Goal: Use online tool/utility: Use online tool/utility

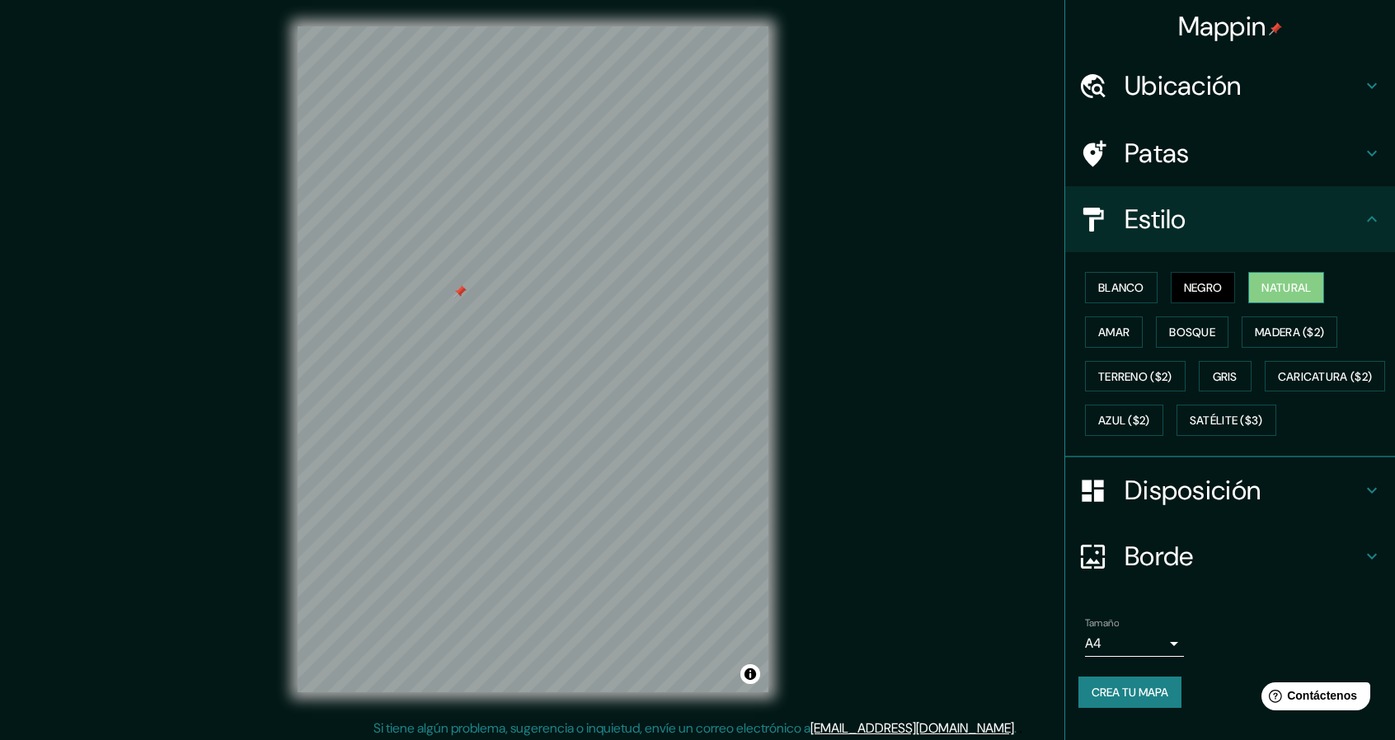
click at [1261, 280] on font "Natural" at bounding box center [1285, 287] width 49 height 15
click at [1216, 294] on button "Negro" at bounding box center [1203, 287] width 65 height 31
click at [1114, 284] on font "Blanco" at bounding box center [1121, 287] width 46 height 15
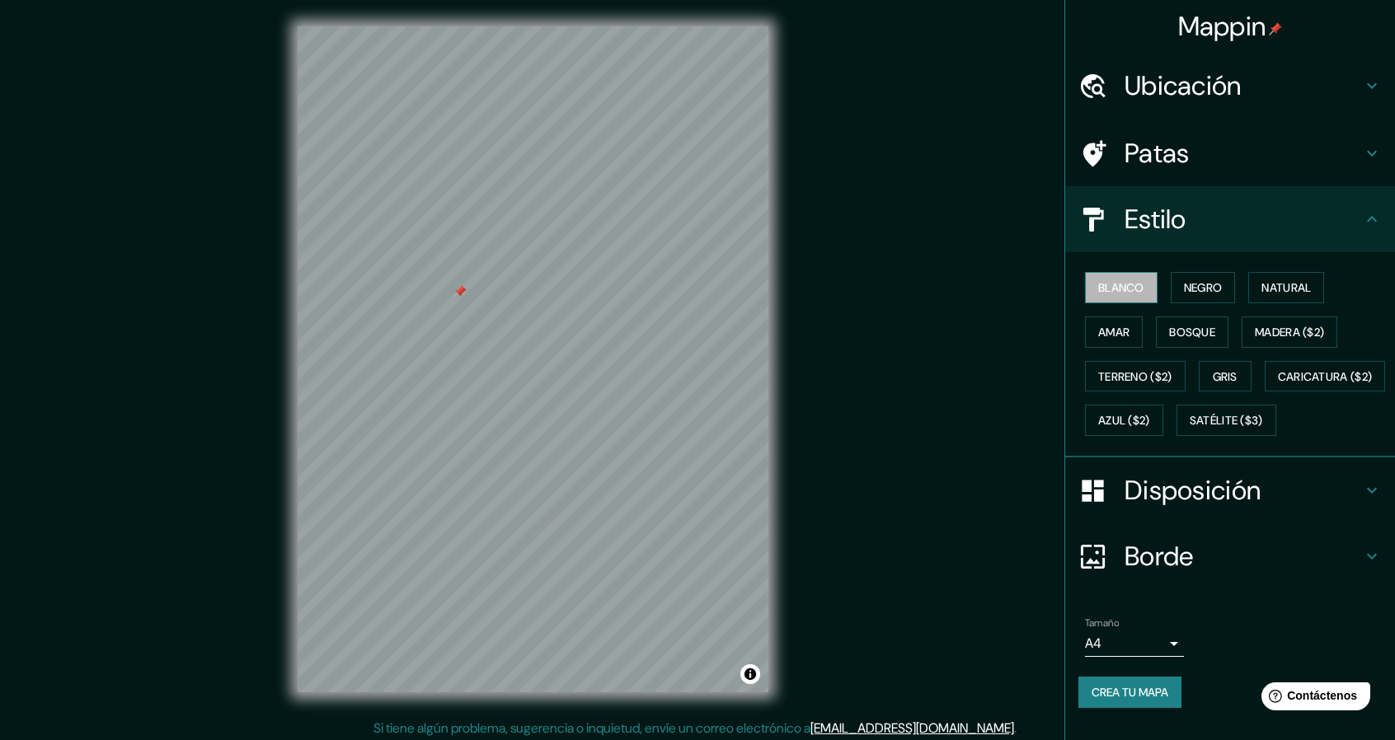
click at [1114, 284] on font "Blanco" at bounding box center [1121, 287] width 46 height 15
click at [1147, 282] on div "Blanco Negro Natural Amar Bosque Madera ($2) Terreno ($2) Gris Caricatura ($2) …" at bounding box center [1236, 353] width 317 height 177
click at [1187, 282] on font "Negro" at bounding box center [1203, 287] width 39 height 15
click at [1125, 333] on button "Amar" at bounding box center [1114, 332] width 58 height 31
click at [1110, 303] on div "Blanco Negro Natural Amar Bosque Madera ($2) Terreno ($2) Gris Caricatura ($2) …" at bounding box center [1236, 353] width 317 height 177
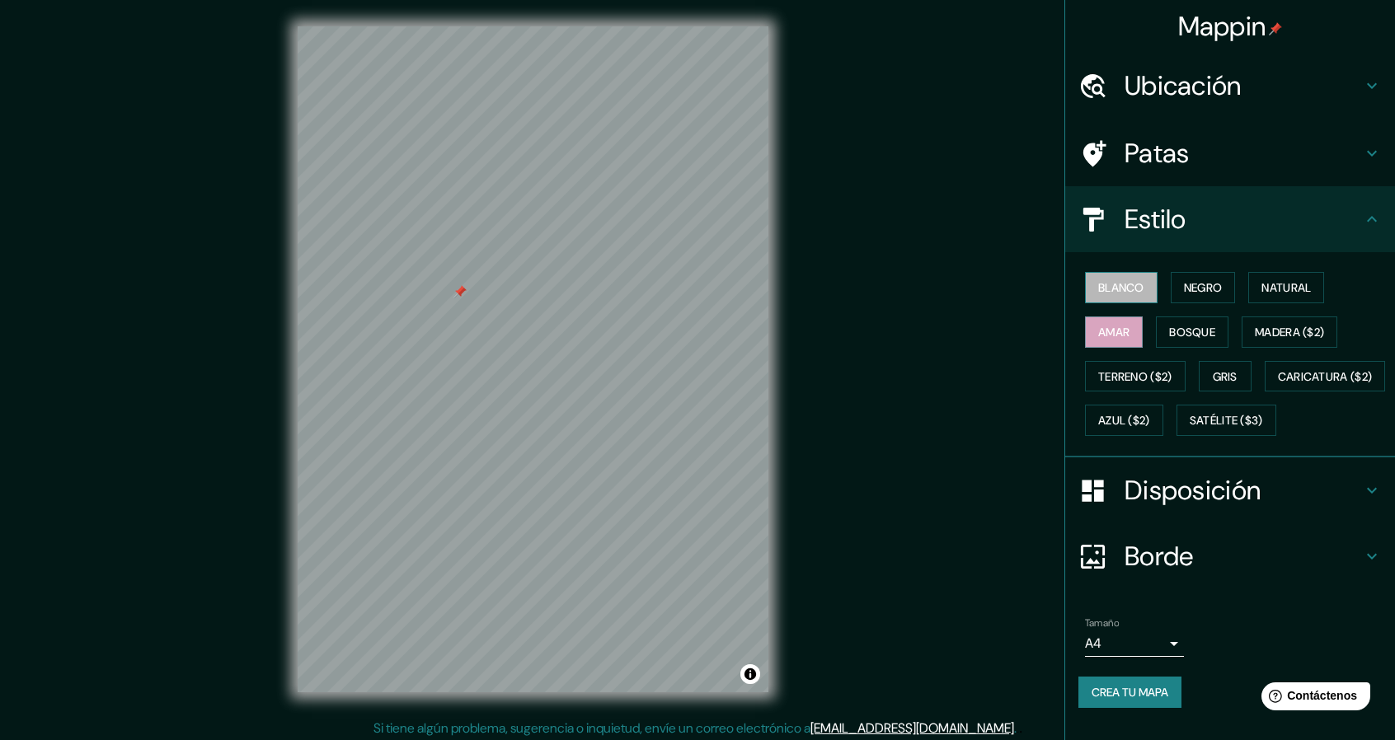
click at [1110, 294] on font "Blanco" at bounding box center [1121, 287] width 46 height 15
click at [1197, 284] on font "Negro" at bounding box center [1203, 287] width 39 height 15
